Goal: Information Seeking & Learning: Compare options

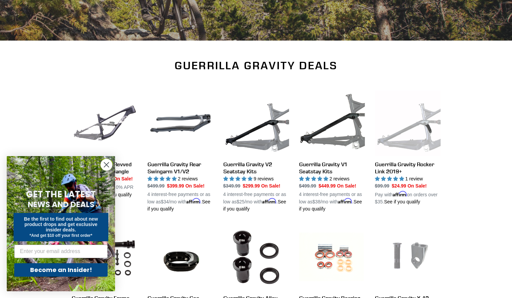
scroll to position [172, 0]
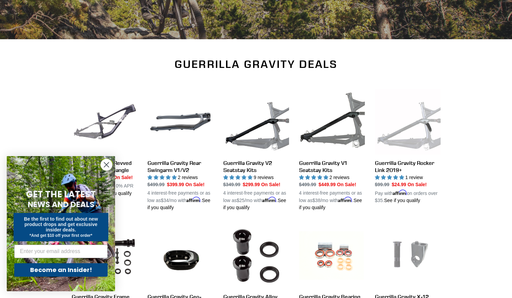
click at [104, 166] on icon "Close dialog" at bounding box center [106, 165] width 5 height 5
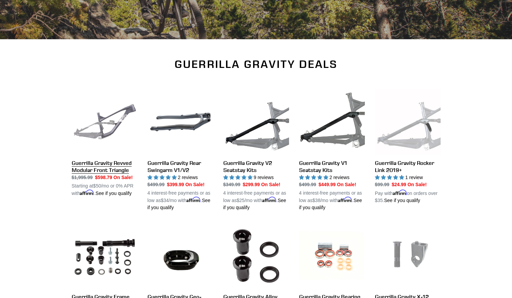
click at [96, 126] on link "Guerrilla Gravity Revved Modular Front Triangle" at bounding box center [105, 143] width 66 height 108
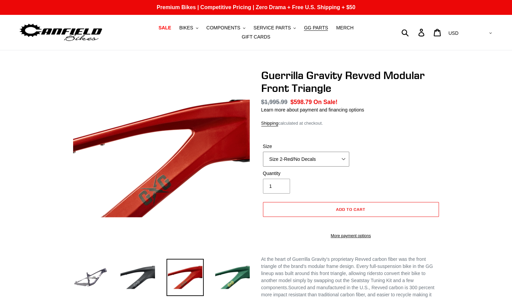
click at [293, 157] on select "Size 2-Gloss Black/No Decals Size 2-Black/Red Decals Size 2-Black/Silver Decals…" at bounding box center [306, 159] width 86 height 15
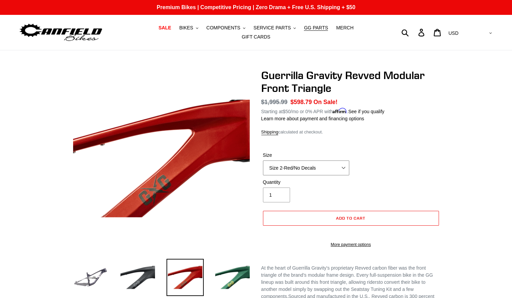
click at [293, 161] on select "Size 2-Gloss Black/No Decals Size 2-Black/Red Decals Size 2-Black/Silver Decals…" at bounding box center [306, 168] width 86 height 15
click at [304, 166] on select "Size 2-Gloss Black/No Decals Size 2-Black/Red Decals Size 2-Black/Silver Decals…" at bounding box center [306, 168] width 86 height 15
click at [139, 270] on img at bounding box center [137, 277] width 37 height 37
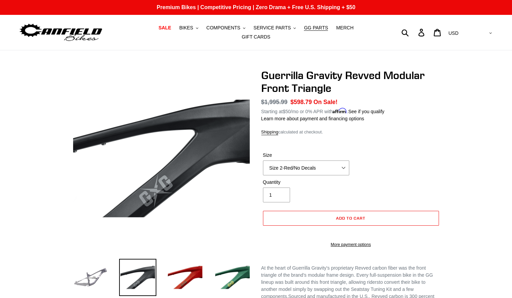
click at [89, 267] on img at bounding box center [90, 277] width 37 height 37
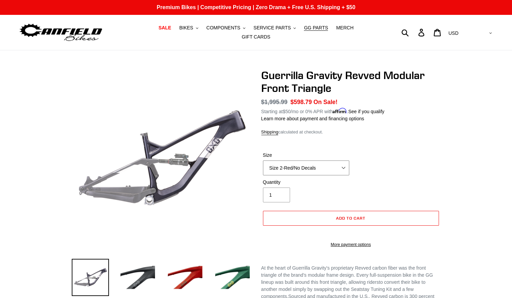
click at [332, 164] on select "Size 2-Gloss Black/No Decals Size 2-Black/Red Decals Size 2-Black/Silver Decals…" at bounding box center [306, 168] width 86 height 15
click at [179, 31] on span "BIKES" at bounding box center [186, 28] width 14 height 6
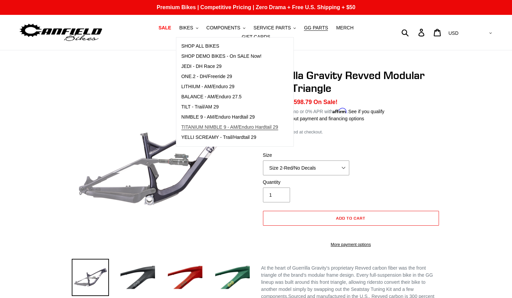
click at [240, 130] on span "TITANIUM NIMBLE 9 - AM/Enduro Hardtail 29" at bounding box center [229, 127] width 97 height 6
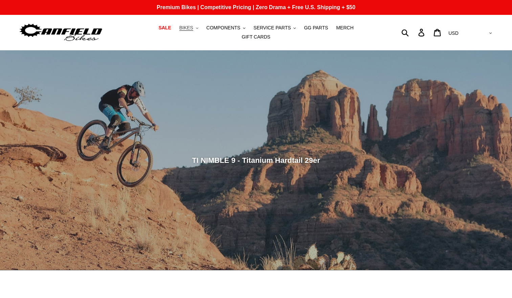
click at [179, 29] on span "BIKES" at bounding box center [186, 28] width 14 height 6
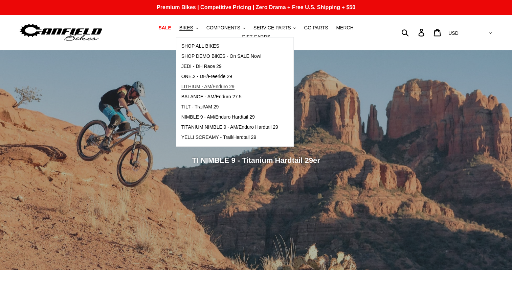
click at [195, 90] on span "LITHIUM - AM/Enduro 29" at bounding box center [207, 87] width 53 height 6
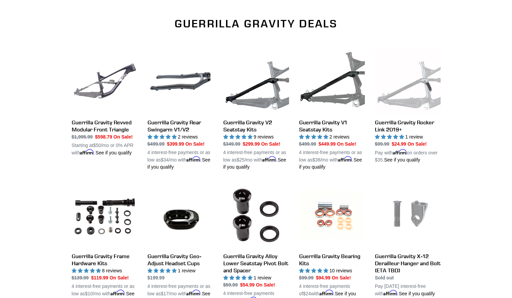
scroll to position [212, 0]
